Goal: Task Accomplishment & Management: Manage account settings

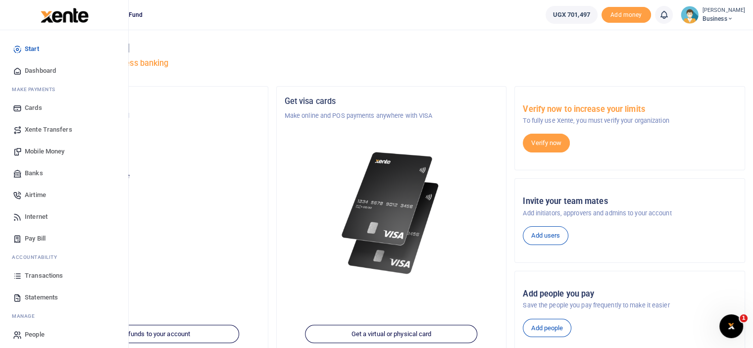
click at [36, 71] on span "Dashboard" at bounding box center [40, 71] width 31 height 10
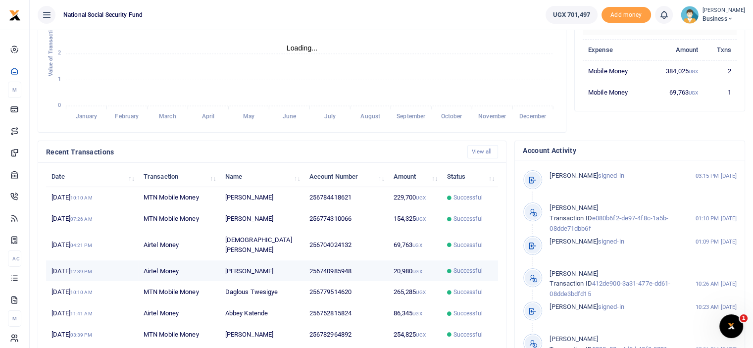
scroll to position [242, 0]
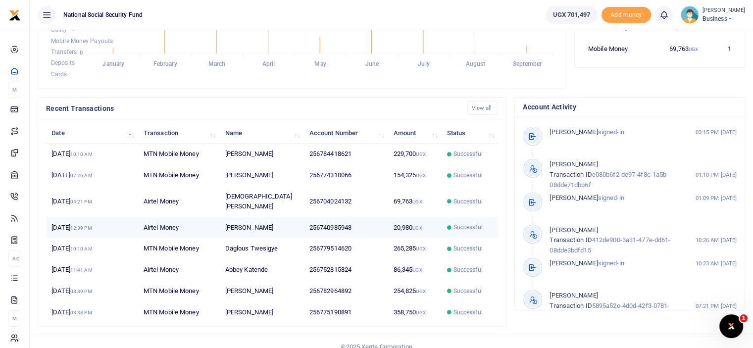
click at [92, 225] on small "12:39 PM" at bounding box center [81, 227] width 22 height 5
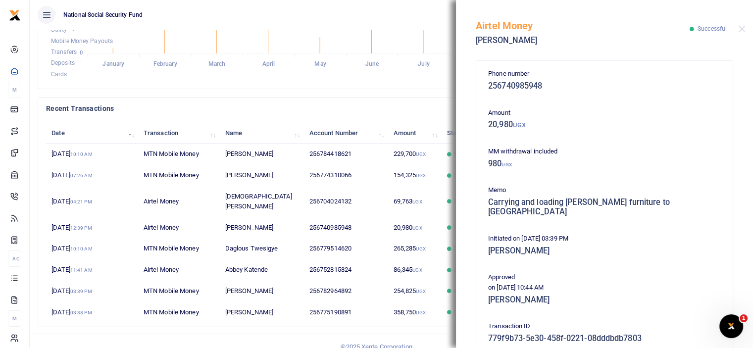
click at [400, 104] on h4 "Recent Transactions" at bounding box center [252, 108] width 413 height 11
click at [744, 27] on button "Close" at bounding box center [742, 29] width 6 height 6
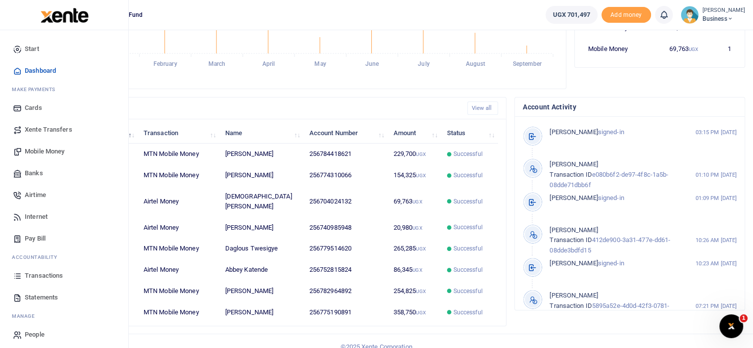
click at [39, 150] on span "Mobile Money" at bounding box center [45, 152] width 40 height 10
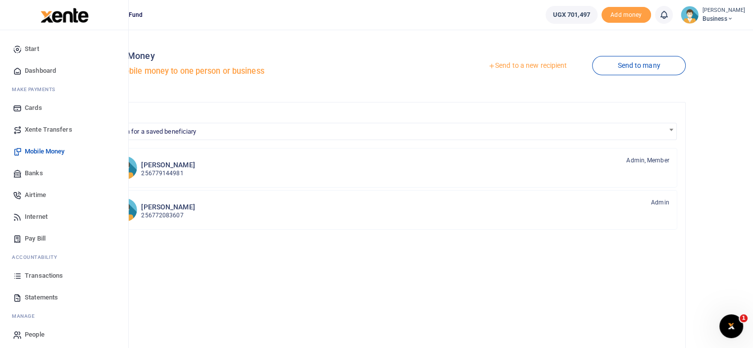
click at [33, 297] on span "Statements" at bounding box center [41, 298] width 33 height 10
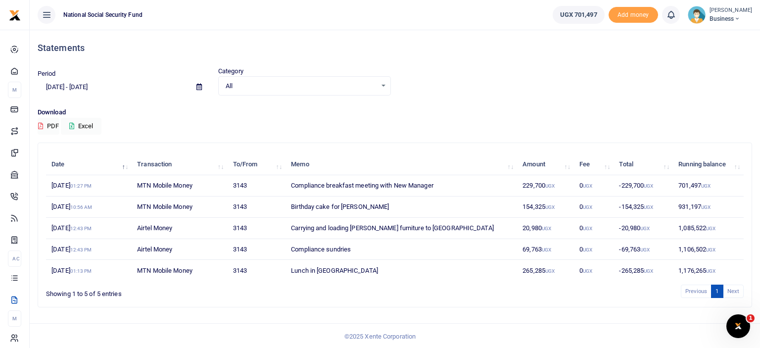
click at [198, 88] on icon at bounding box center [199, 87] width 5 height 6
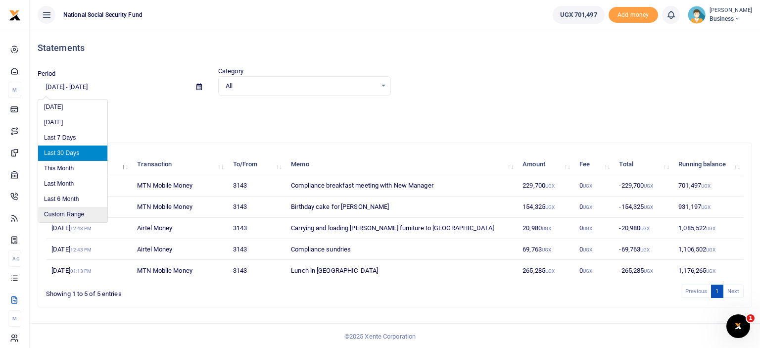
click at [79, 211] on li "Custom Range" at bounding box center [72, 214] width 69 height 15
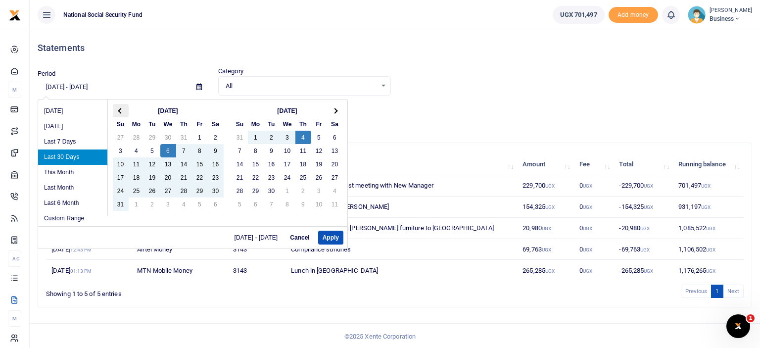
click at [117, 110] on th at bounding box center [121, 110] width 16 height 13
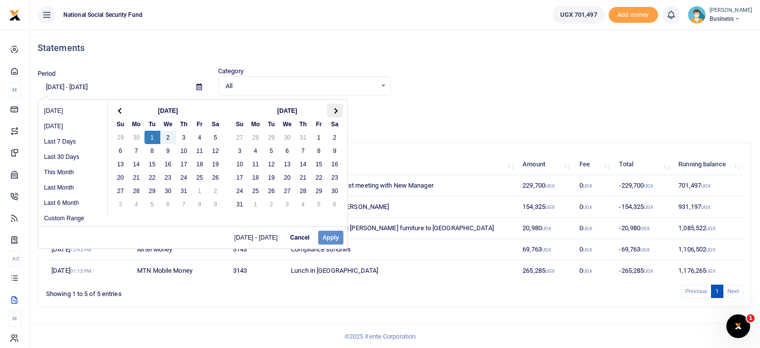
click at [334, 109] on span at bounding box center [334, 110] width 5 height 5
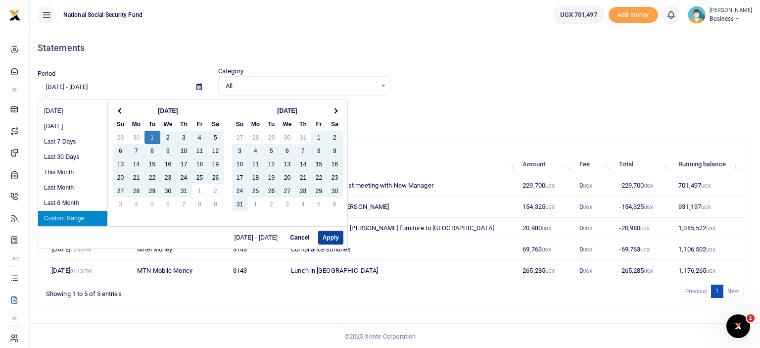
click at [325, 237] on button "Apply" at bounding box center [330, 238] width 25 height 14
type input "07/01/2025 - 09/04/2025"
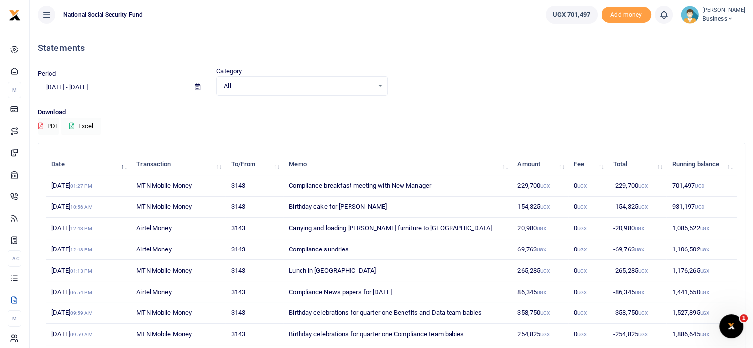
click at [82, 124] on button "Excel" at bounding box center [81, 126] width 41 height 17
